Goal: Book appointment/travel/reservation

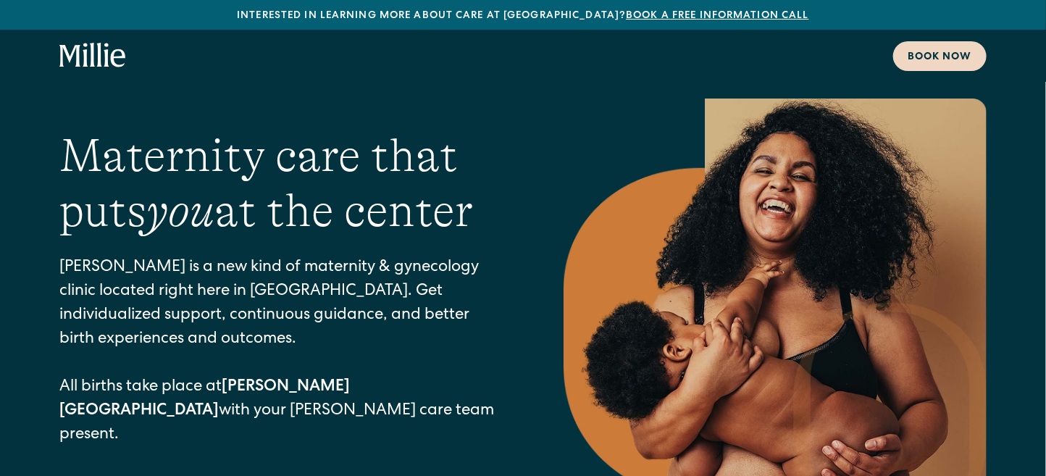
click at [907, 50] on div "Book now" at bounding box center [939, 57] width 64 height 15
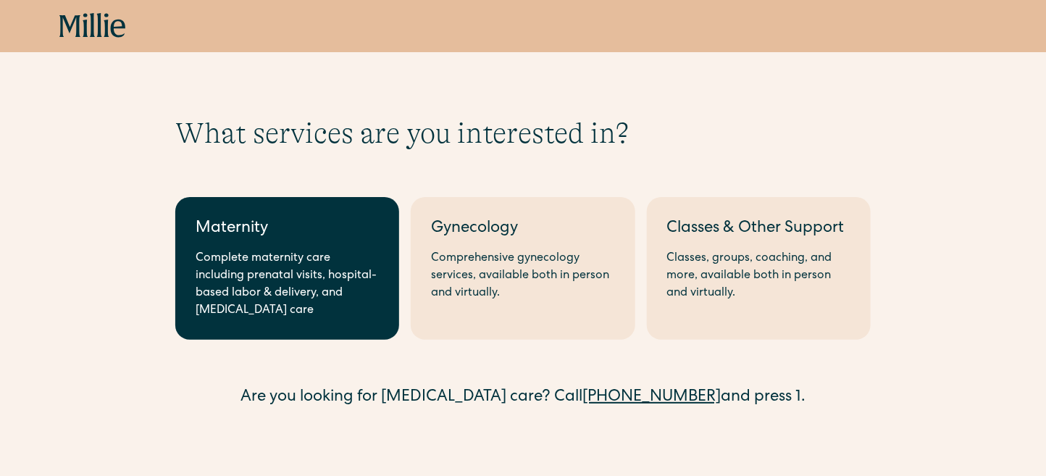
click at [379, 217] on div "Maternity" at bounding box center [287, 229] width 183 height 24
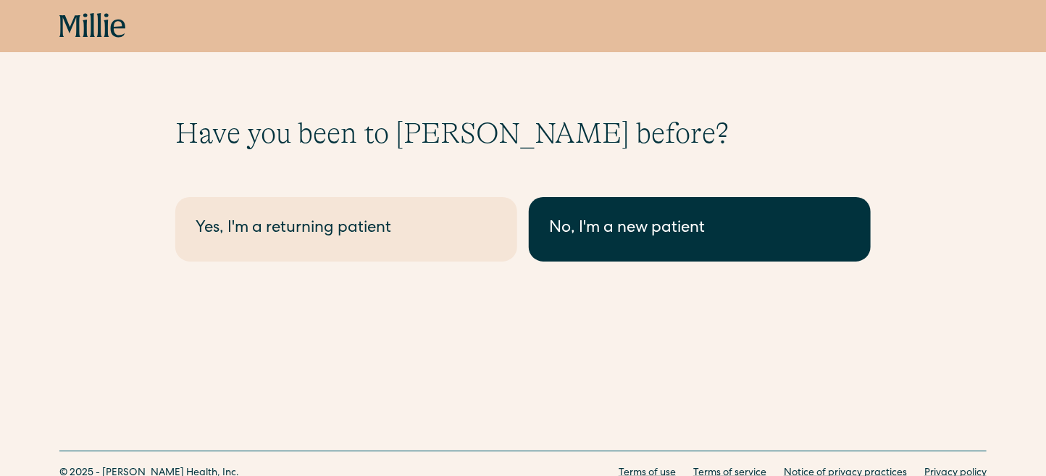
click at [600, 197] on link "No, I'm a new patient" at bounding box center [700, 229] width 342 height 64
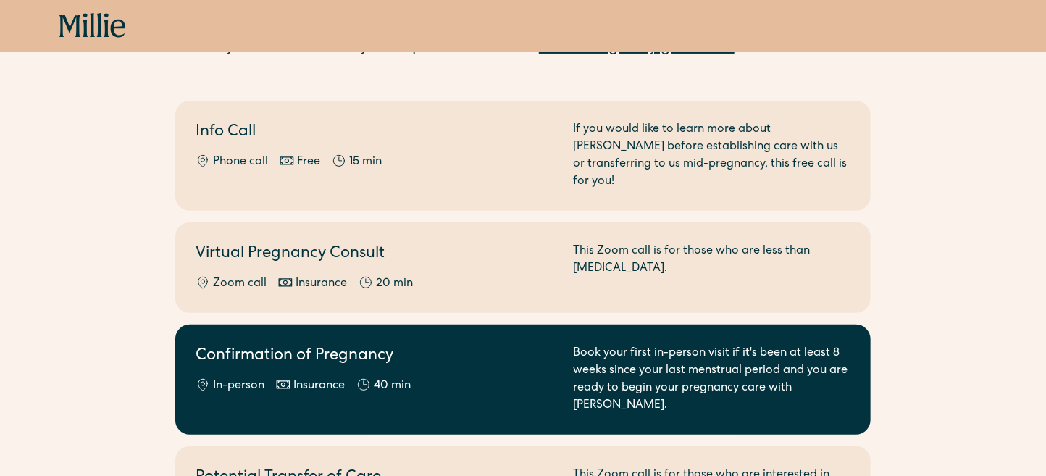
scroll to position [146, 0]
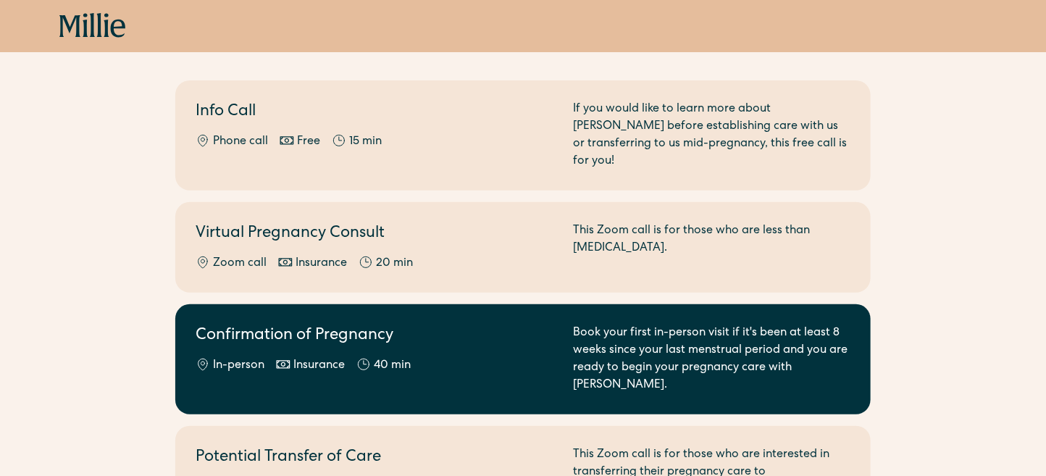
click at [495, 357] on div "In-person Insurance 40 min" at bounding box center [376, 365] width 360 height 17
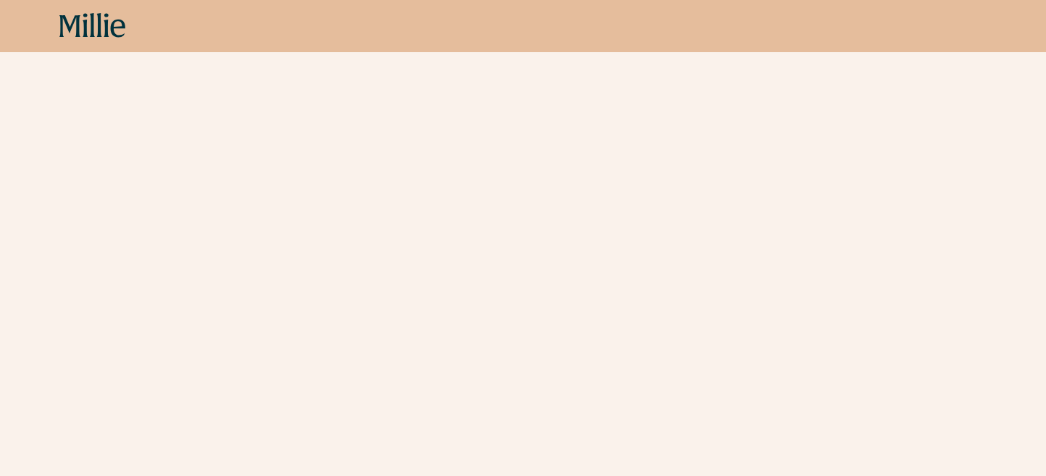
scroll to position [2739, 0]
